Goal: Task Accomplishment & Management: Use online tool/utility

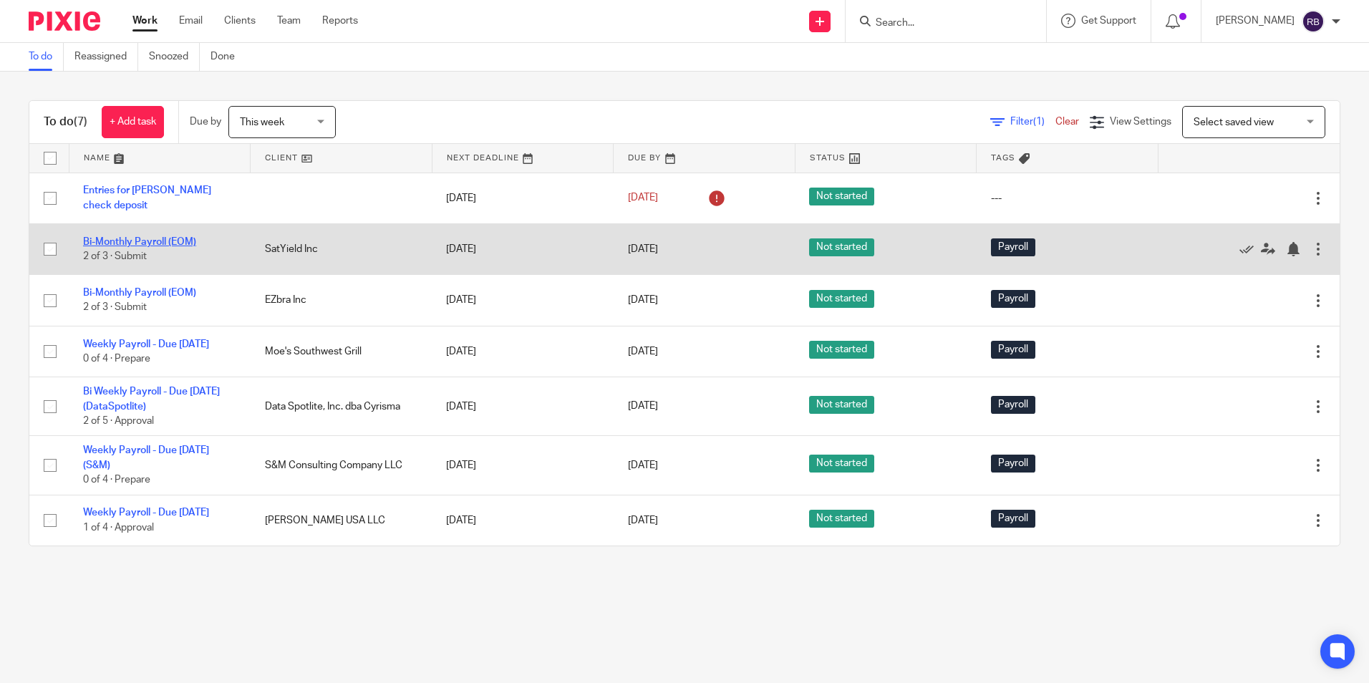
click at [126, 238] on link "Bi-Monthly Payroll (EOM)" at bounding box center [139, 242] width 113 height 10
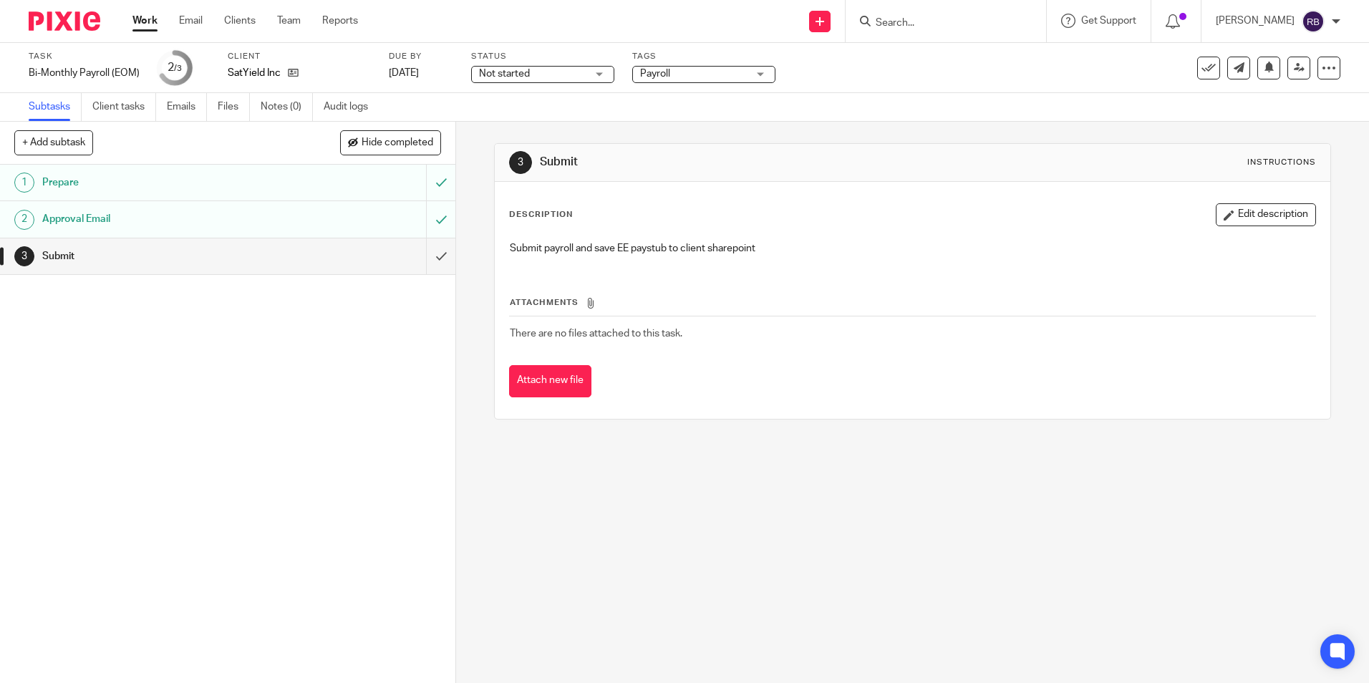
click at [148, 17] on link "Work" at bounding box center [144, 21] width 25 height 14
